Goal: Go to known website: Access a specific website the user already knows

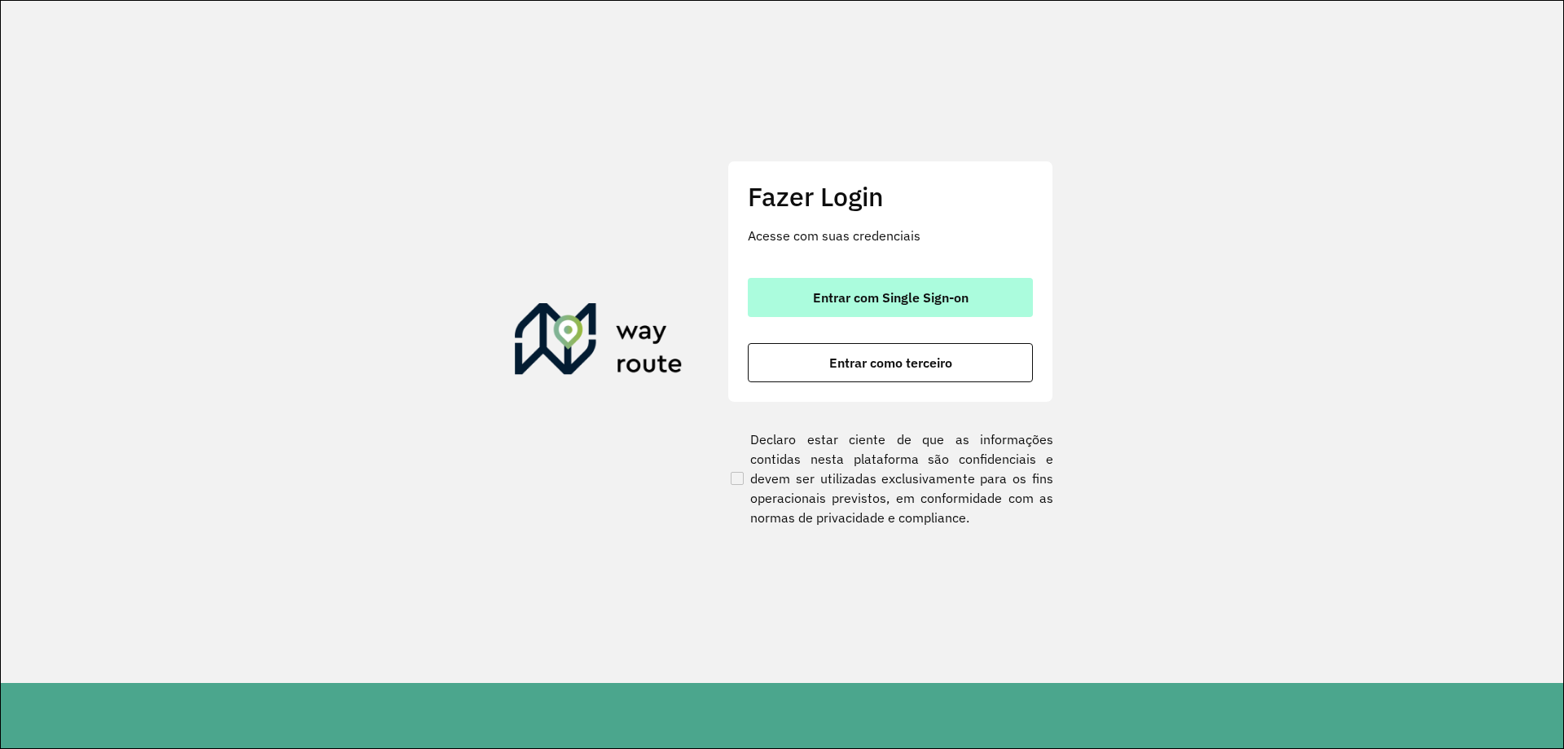
click at [946, 310] on button "Entrar com Single Sign-on" at bounding box center [890, 297] width 285 height 39
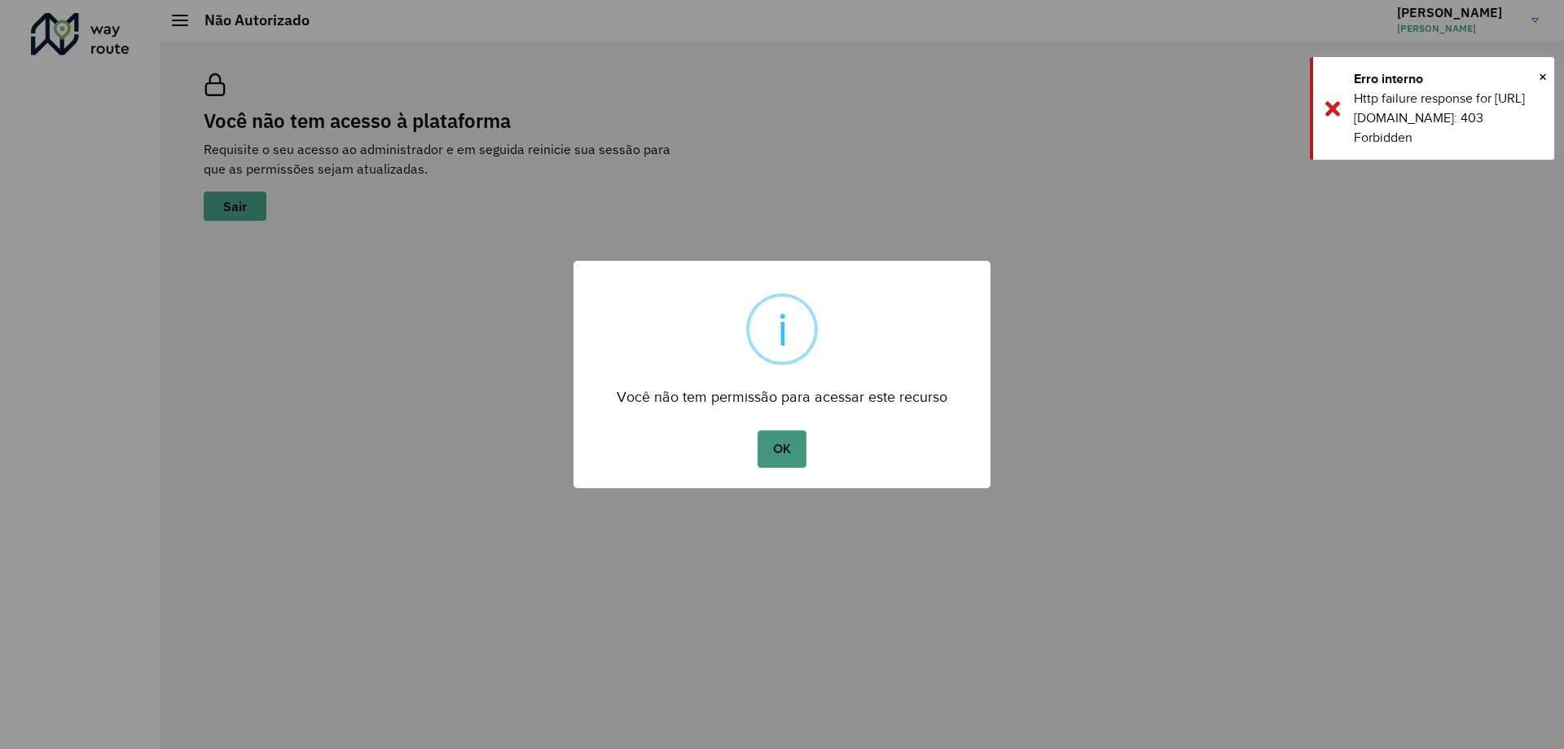
click at [793, 448] on button "OK" at bounding box center [782, 448] width 48 height 37
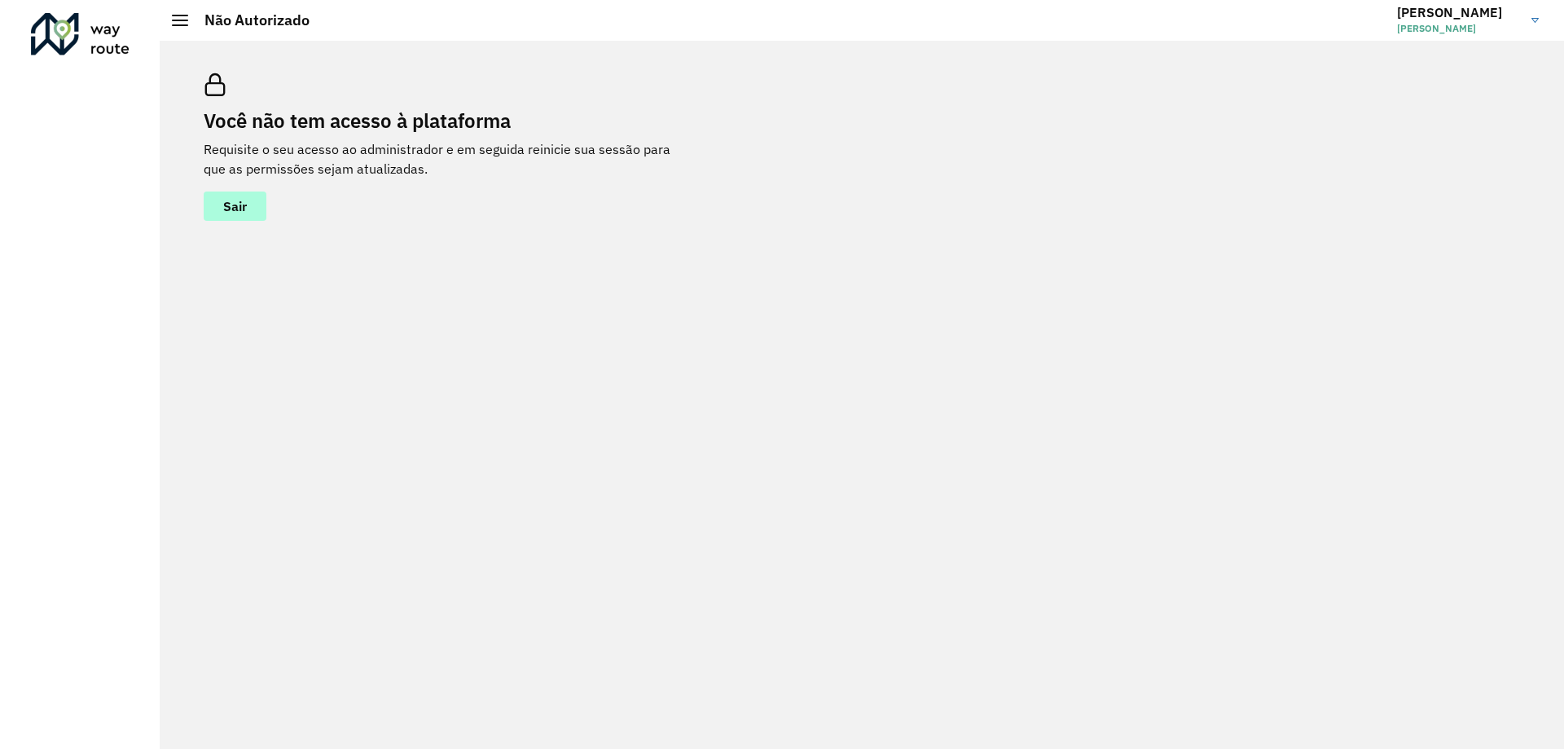
click at [231, 208] on span "Sair" at bounding box center [235, 206] width 24 height 13
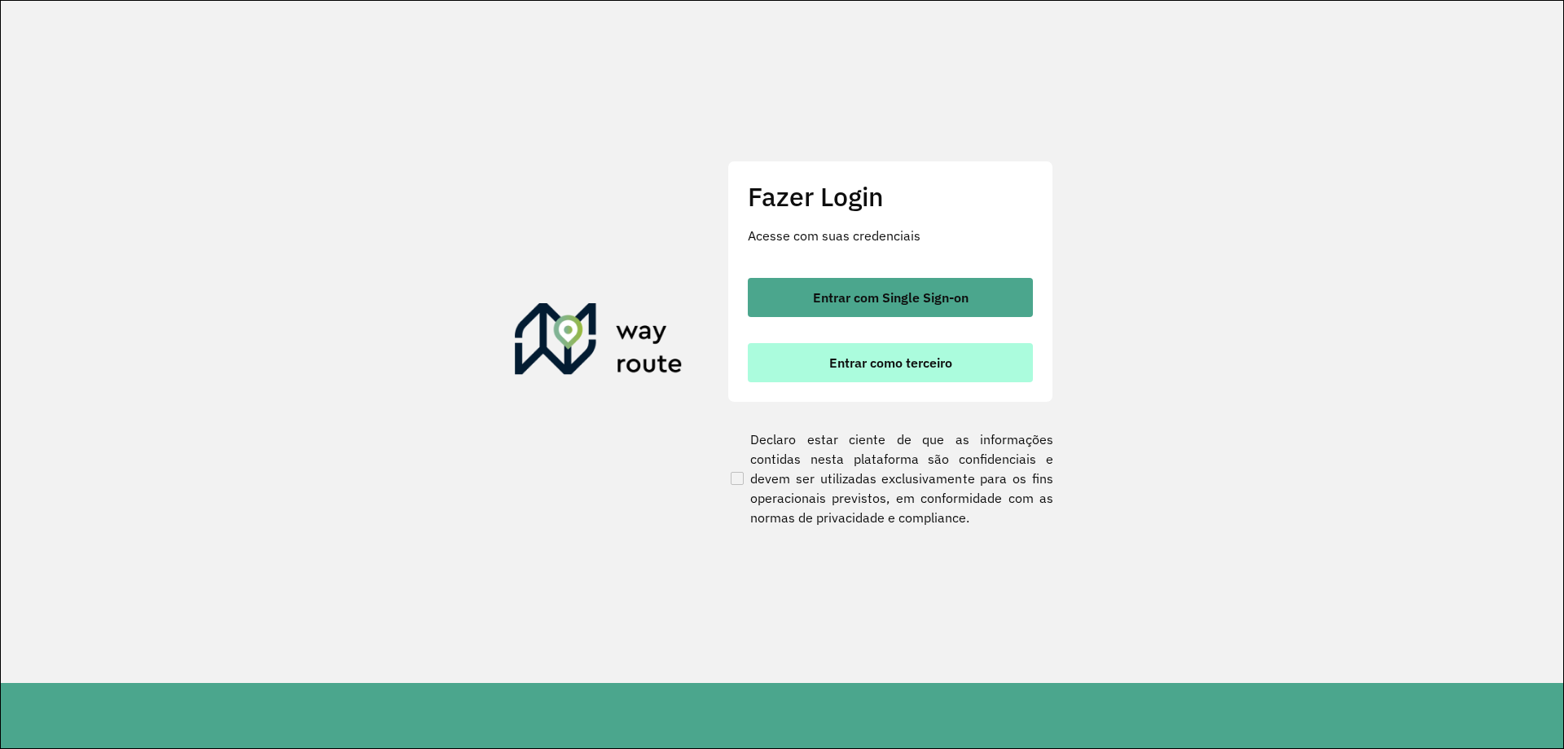
click at [939, 356] on span "Entrar como terceiro" at bounding box center [890, 362] width 123 height 13
